Goal: Information Seeking & Learning: Learn about a topic

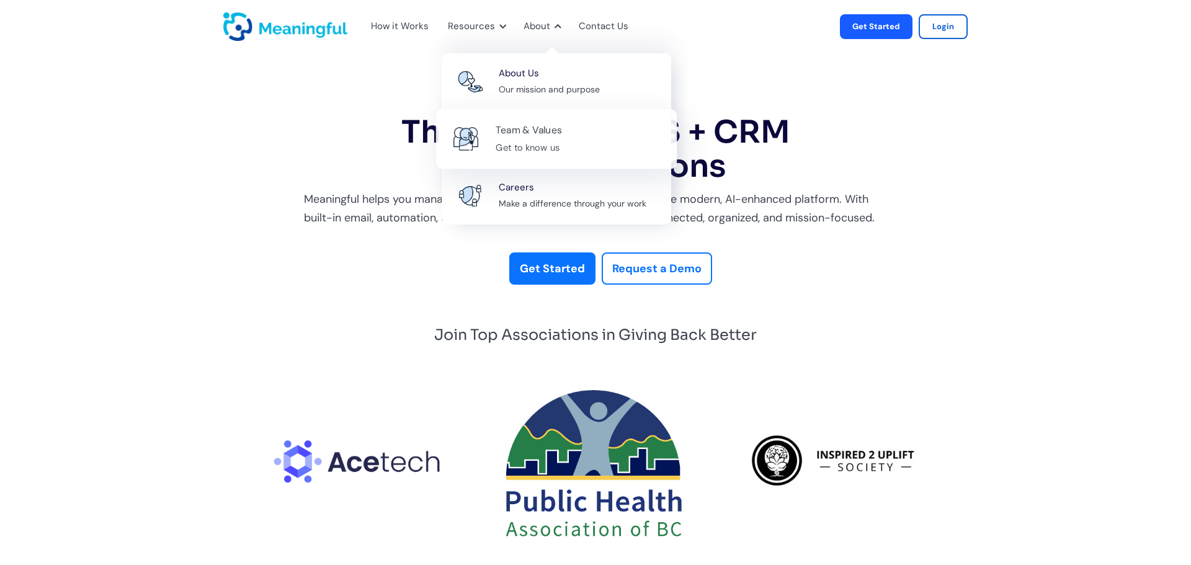
click at [534, 137] on div "Team & Values" at bounding box center [528, 130] width 66 height 17
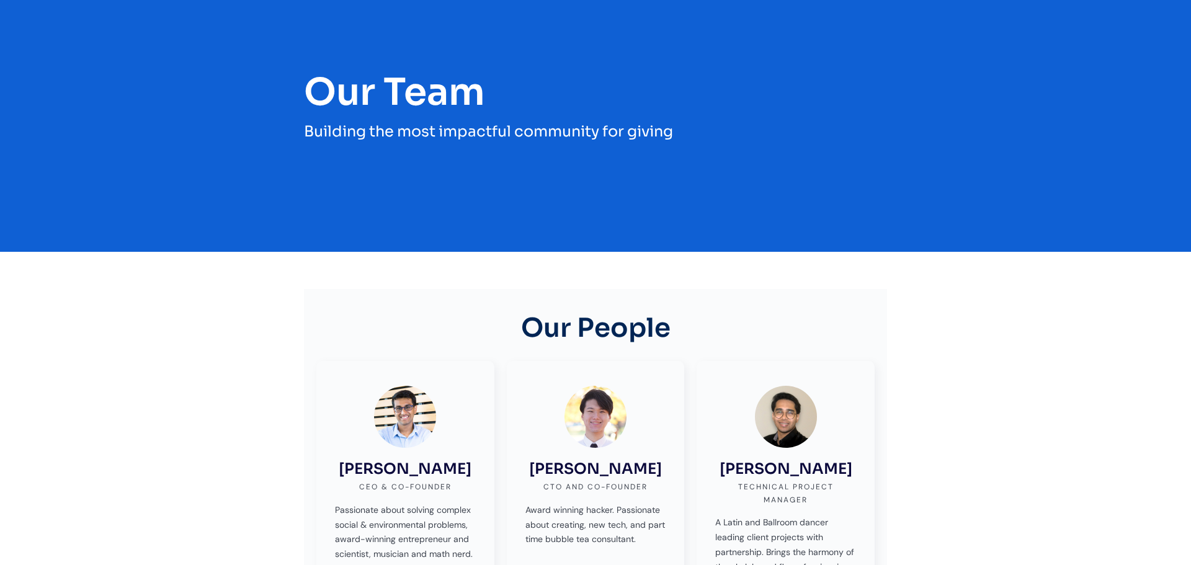
scroll to position [198, 0]
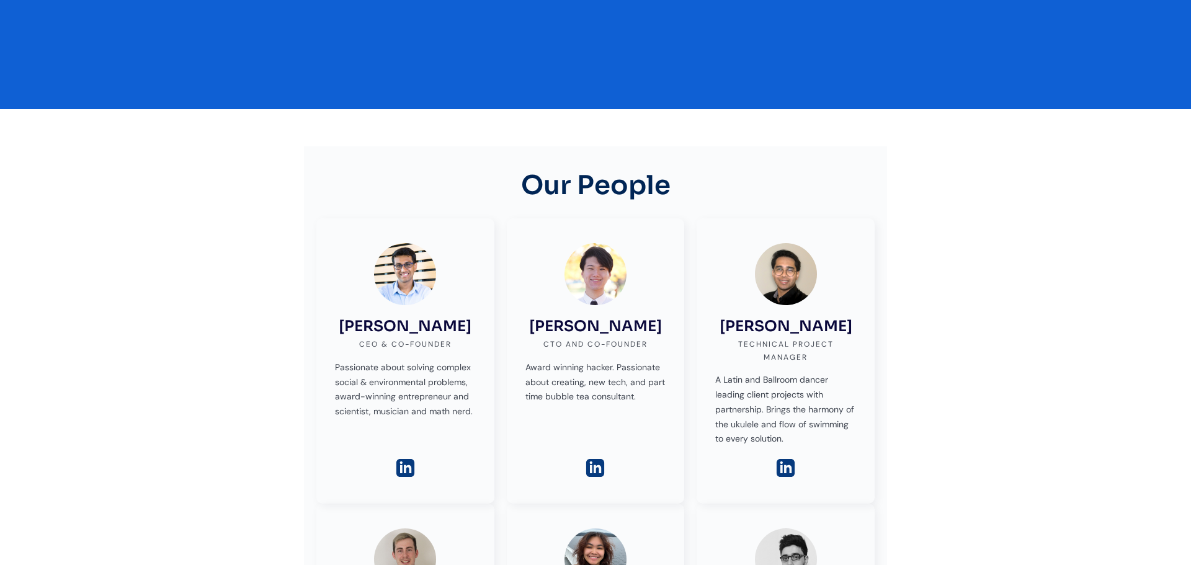
click at [402, 475] on img at bounding box center [405, 468] width 22 height 22
click at [600, 468] on img at bounding box center [595, 468] width 22 height 22
click at [781, 468] on img at bounding box center [786, 468] width 22 height 22
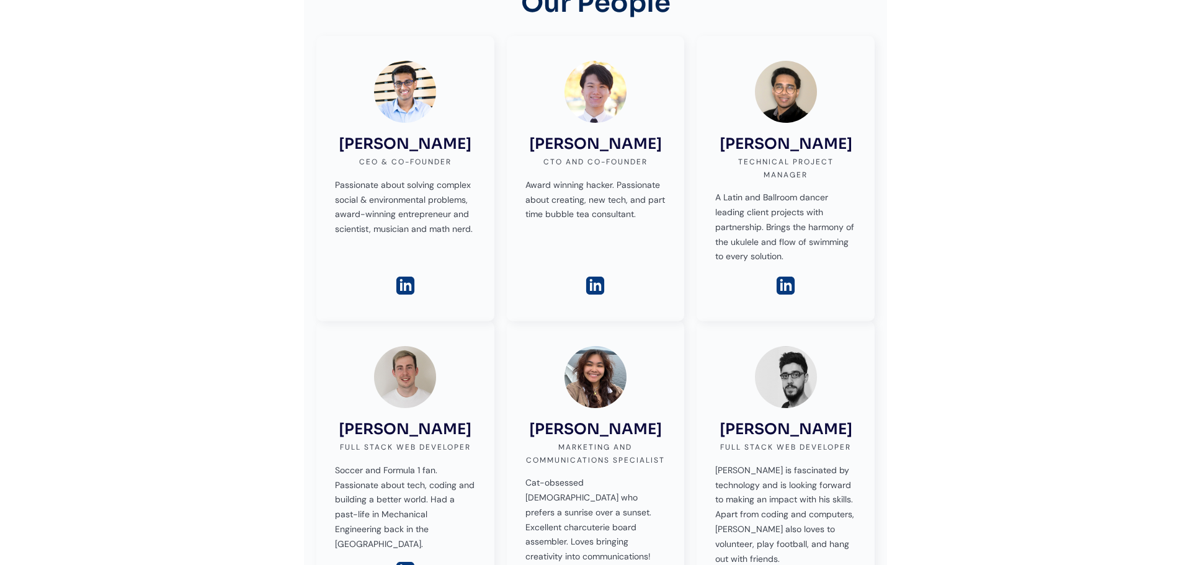
scroll to position [531, 0]
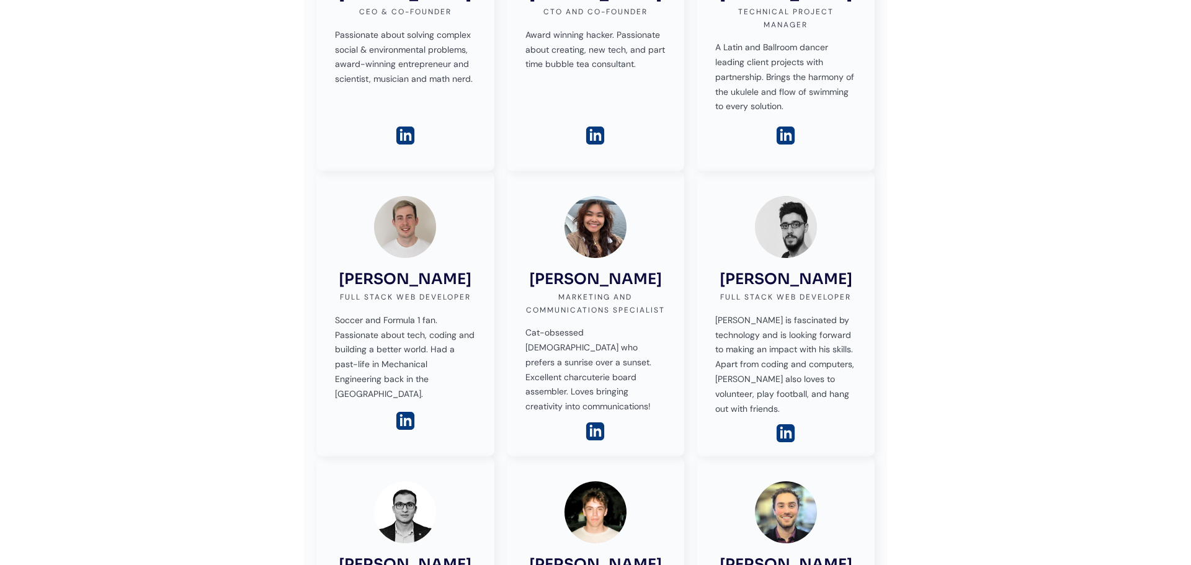
click at [407, 424] on img at bounding box center [405, 421] width 22 height 22
click at [402, 419] on img at bounding box center [405, 421] width 22 height 22
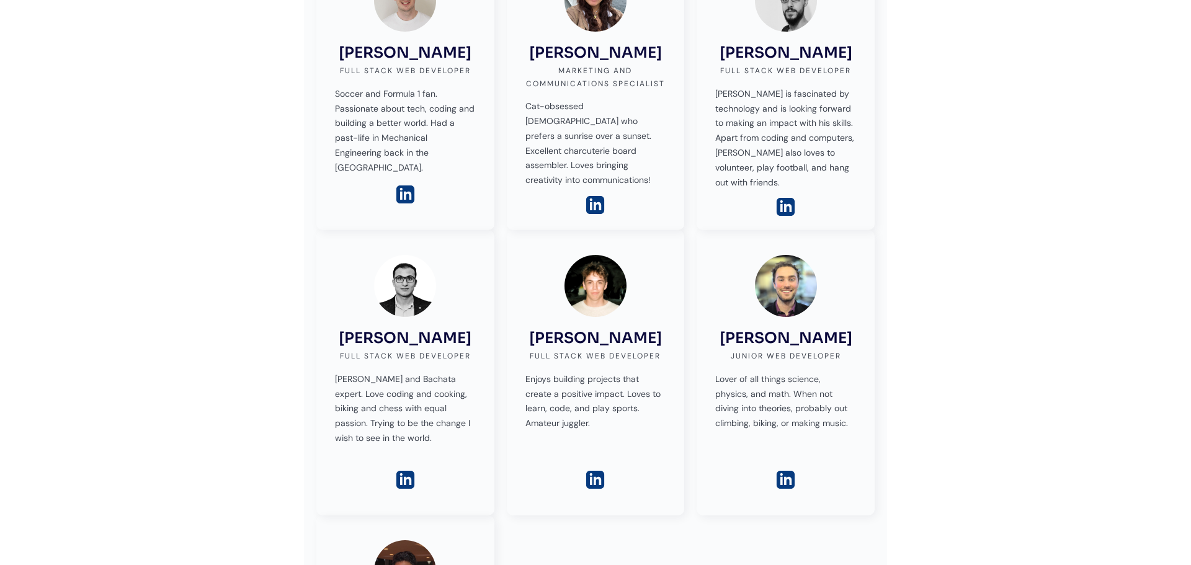
scroll to position [483, 0]
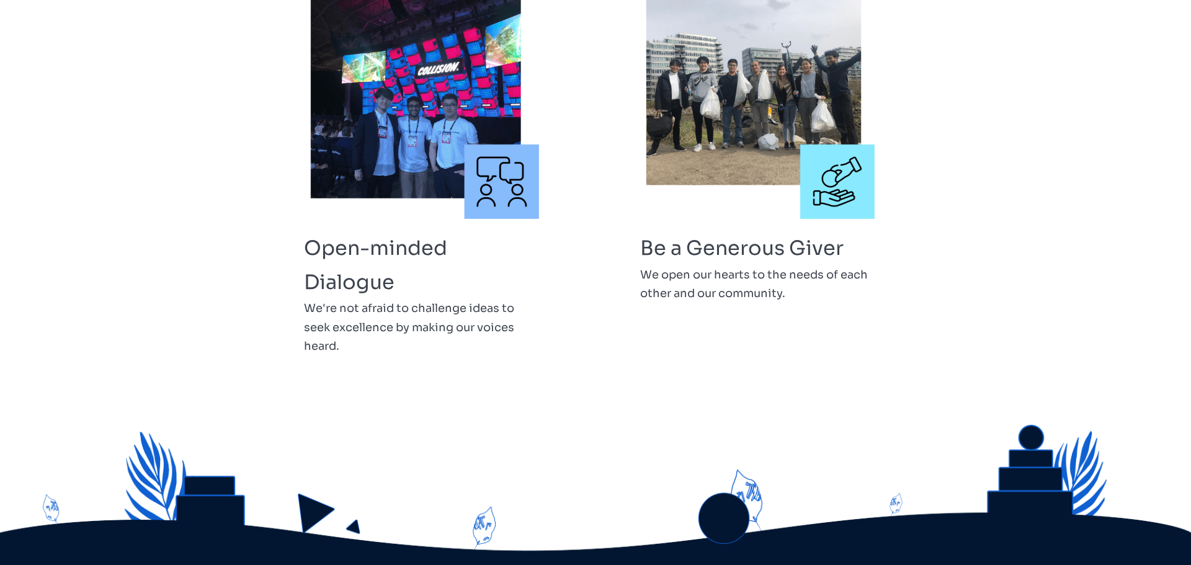
scroll to position [2848, 0]
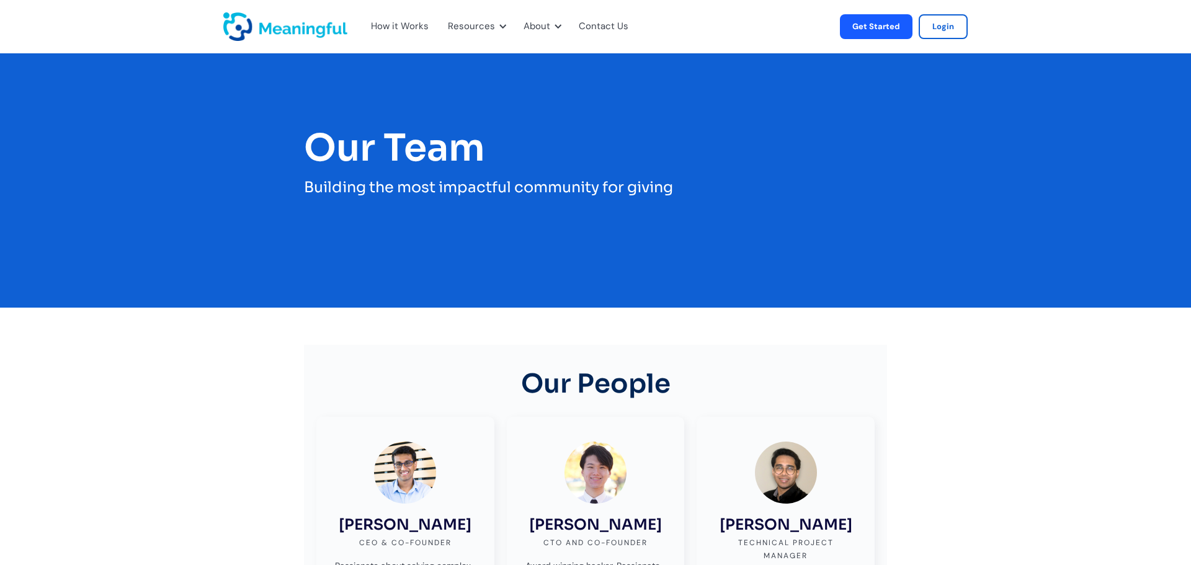
scroll to position [2848, 0]
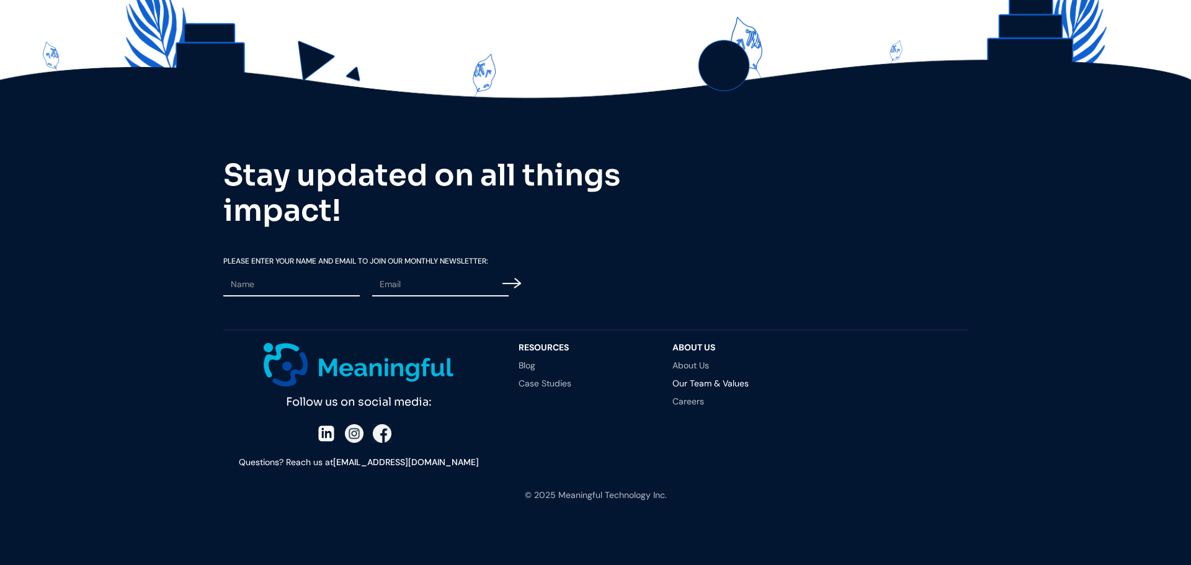
click at [0, 564] on div at bounding box center [0, 565] width 0 height 0
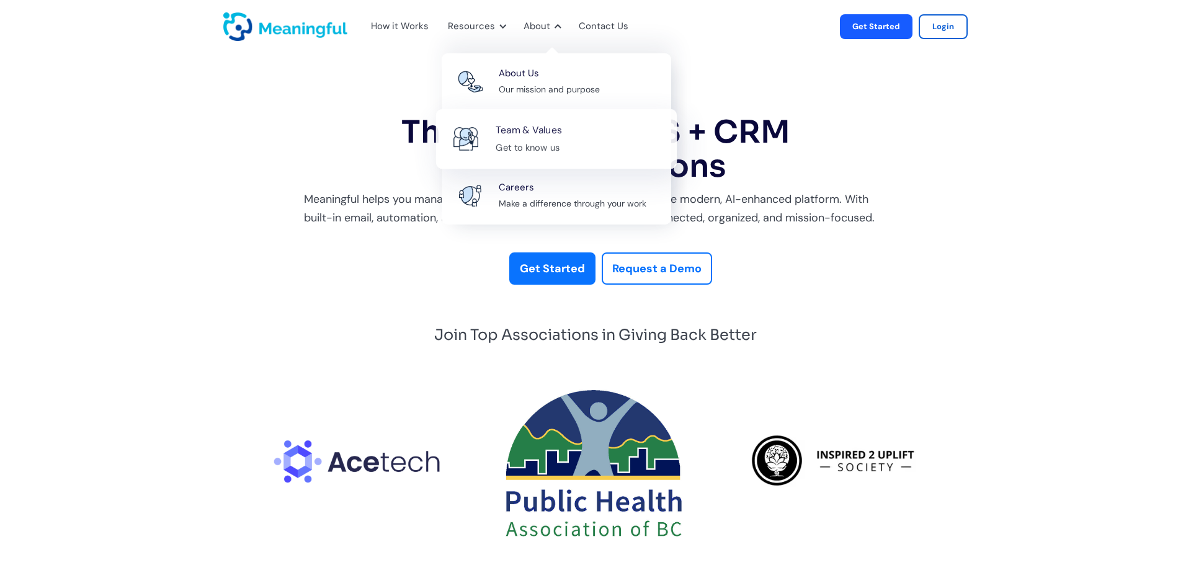
click at [530, 141] on div "Get to know us" at bounding box center [527, 148] width 64 height 16
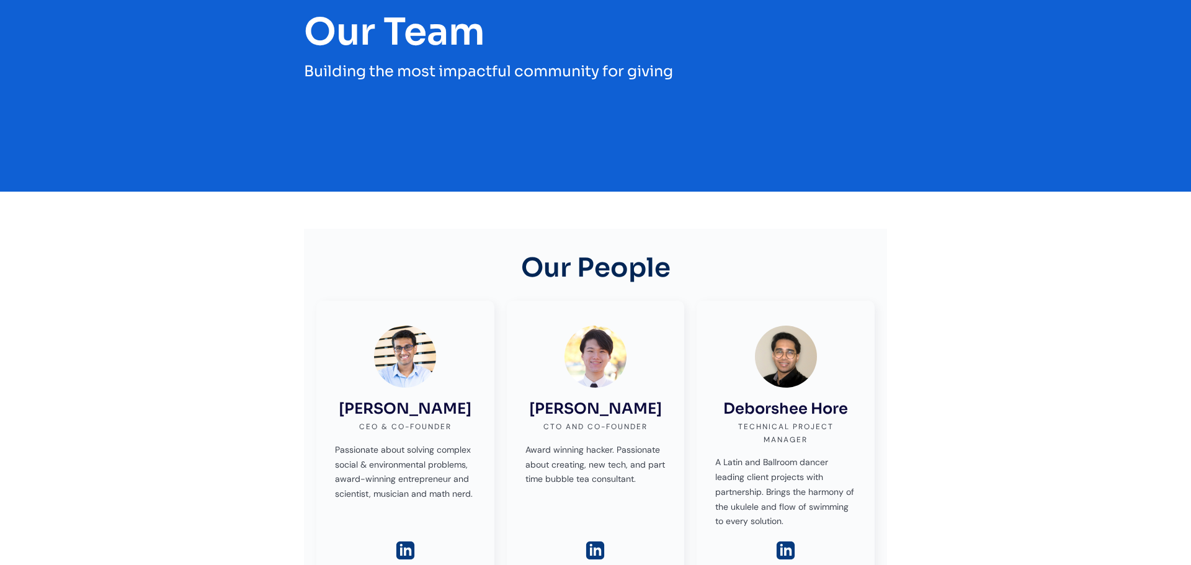
scroll to position [179, 0]
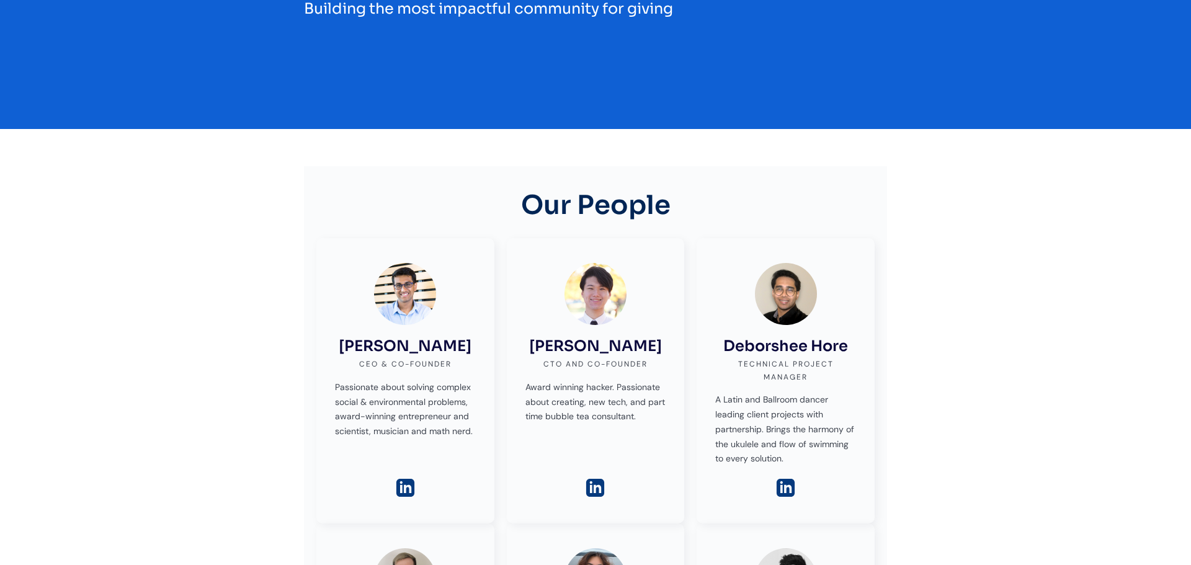
click at [595, 493] on img at bounding box center [595, 488] width 22 height 22
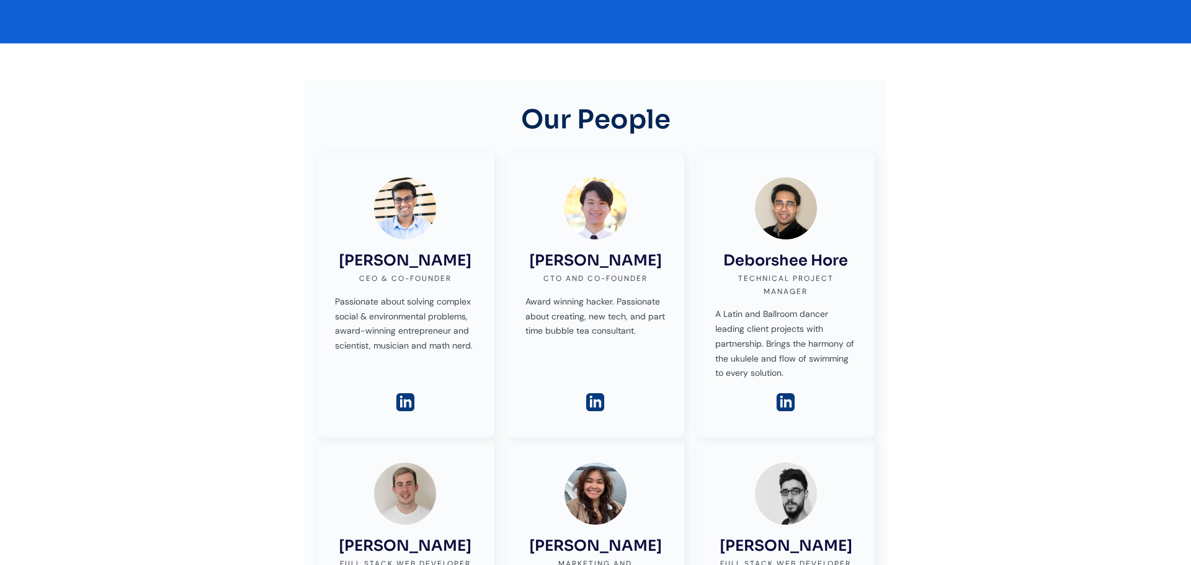
scroll to position [0, 0]
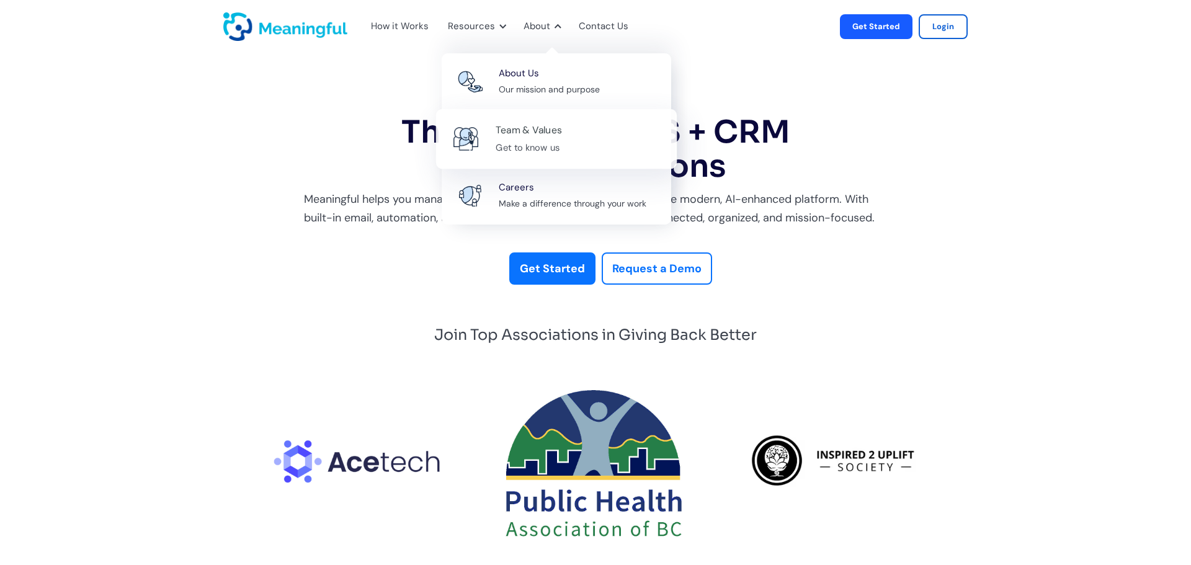
click at [523, 136] on div "Team & Values" at bounding box center [528, 130] width 66 height 17
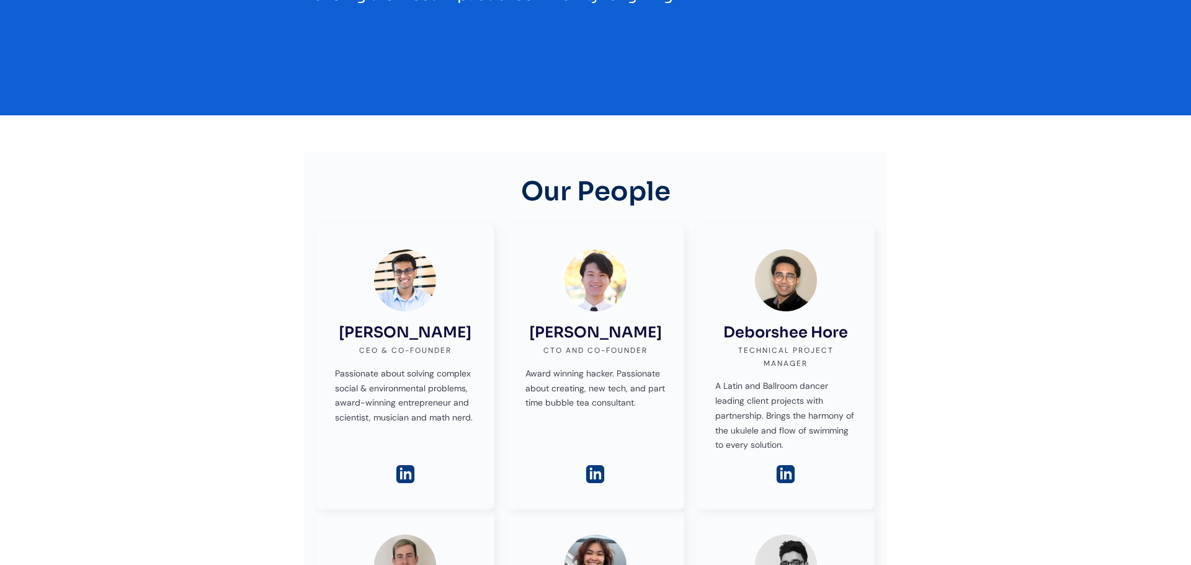
scroll to position [277, 0]
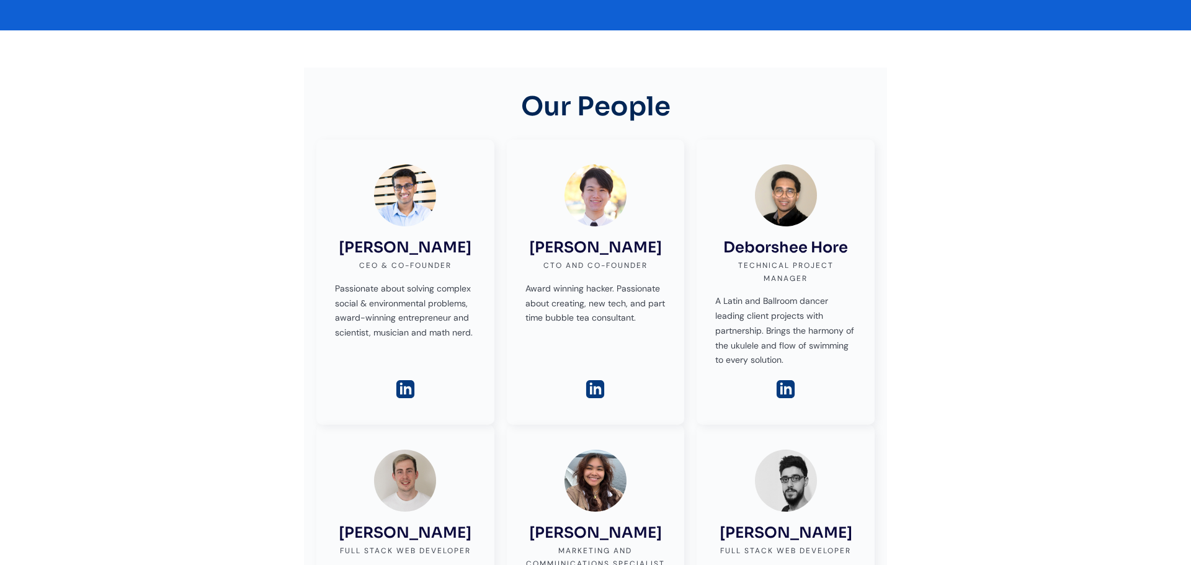
click at [603, 394] on img at bounding box center [595, 389] width 22 height 22
